Goal: Complete application form

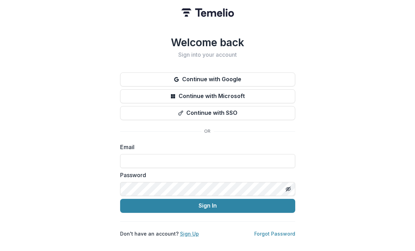
click at [191, 231] on link "Sign Up" at bounding box center [189, 234] width 19 height 6
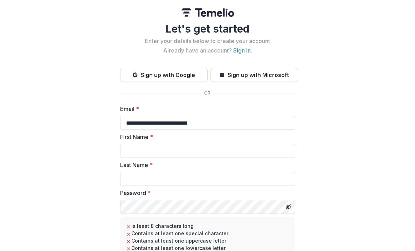
type input "**********"
type input "*******"
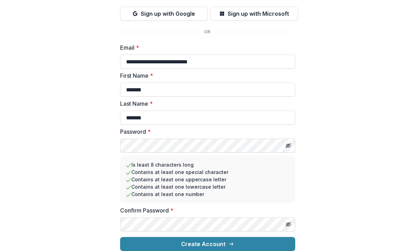
scroll to position [67, 0]
click at [79, 177] on div "**********" at bounding box center [207, 95] width 415 height 312
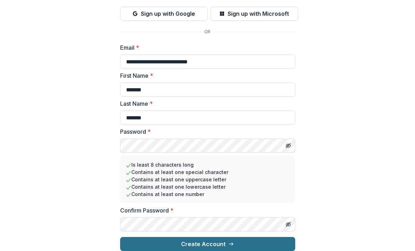
click at [197, 239] on button "Create Account" at bounding box center [207, 244] width 175 height 14
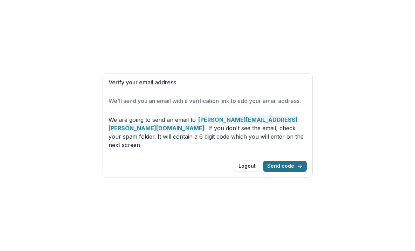
click at [281, 165] on button "Send code" at bounding box center [285, 166] width 44 height 11
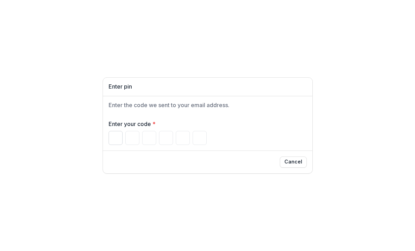
type input "*"
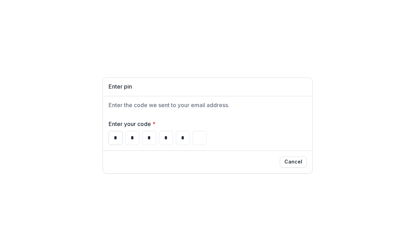
type input "*"
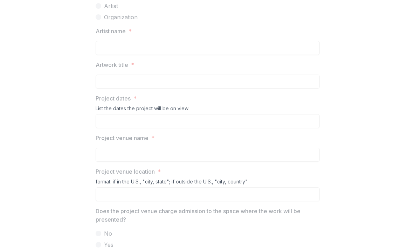
click at [141, 172] on p "Project venue location" at bounding box center [125, 171] width 59 height 8
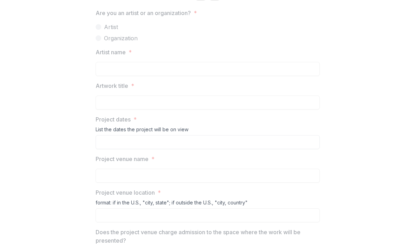
scroll to position [300, 0]
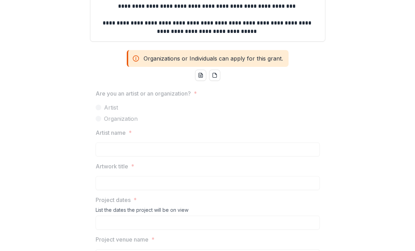
click at [112, 97] on p "Are you an artist or an organization?" at bounding box center [143, 93] width 95 height 8
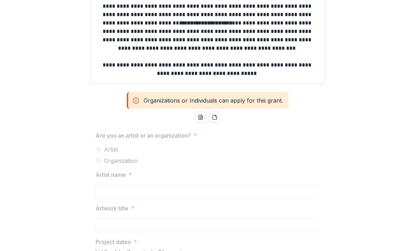
scroll to position [219, 0]
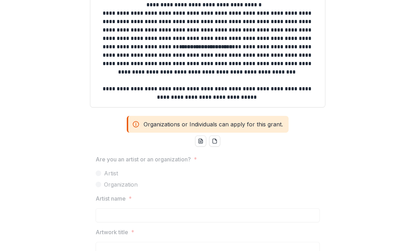
click at [135, 120] on icon at bounding box center [135, 124] width 7 height 8
click at [200, 142] on icon "word-download" at bounding box center [201, 141] width 6 height 6
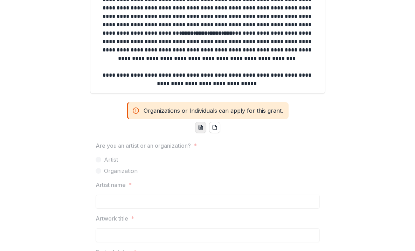
scroll to position [239, 0]
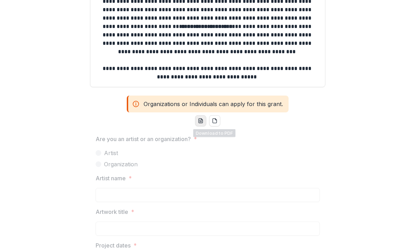
click at [160, 139] on p "Are you an artist or an organization?" at bounding box center [143, 139] width 95 height 8
click at [99, 163] on span at bounding box center [99, 164] width 6 height 6
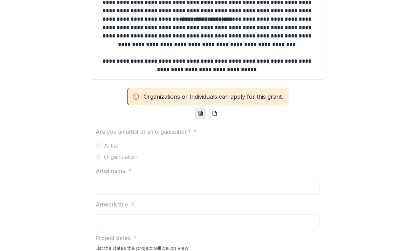
scroll to position [264, 0]
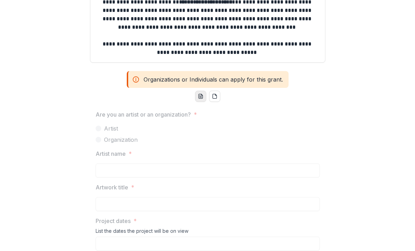
click at [163, 81] on div "Organizations or Individuals can apply for this grant." at bounding box center [208, 79] width 162 height 17
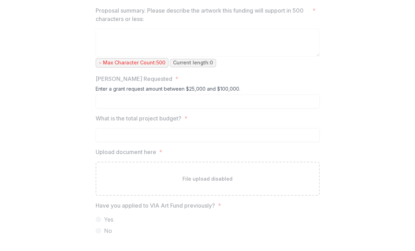
scroll to position [634, 0]
click at [125, 170] on div "File upload disabled" at bounding box center [208, 179] width 224 height 34
click at [115, 63] on p "Max Character Count: 500" at bounding box center [134, 63] width 62 height 6
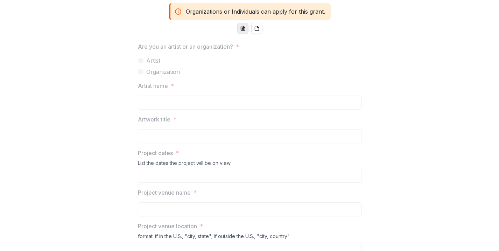
scroll to position [367, 0]
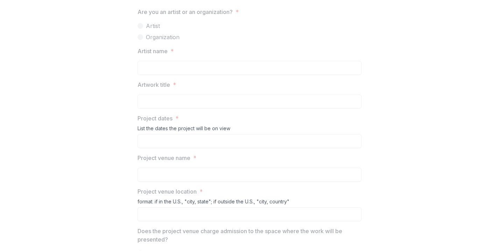
click at [146, 60] on div at bounding box center [250, 59] width 224 height 3
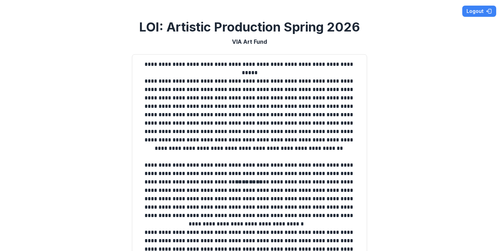
scroll to position [0, 0]
click at [172, 23] on h2 "LOI: Artistic Production Spring 2026" at bounding box center [249, 27] width 221 height 15
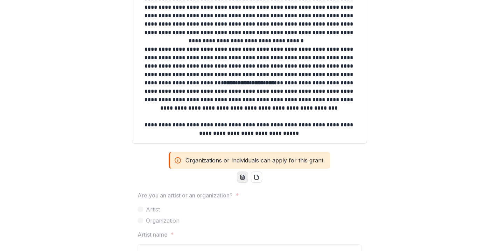
scroll to position [201, 0]
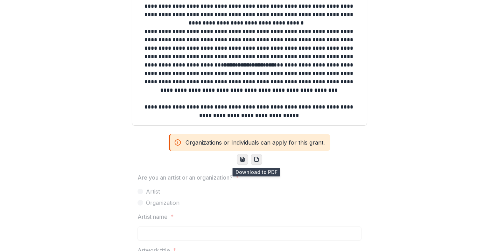
click at [254, 161] on icon "pdf-download" at bounding box center [256, 159] width 4 height 5
click at [208, 142] on div "Organizations or Individuals can apply for this grant." at bounding box center [250, 142] width 162 height 17
click at [178, 140] on icon at bounding box center [177, 142] width 7 height 8
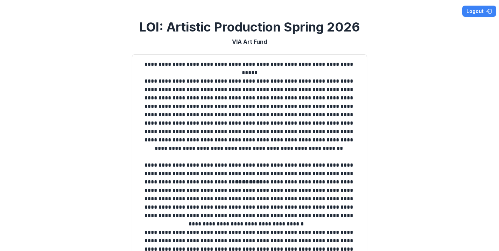
scroll to position [0, 0]
